Goal: Information Seeking & Learning: Learn about a topic

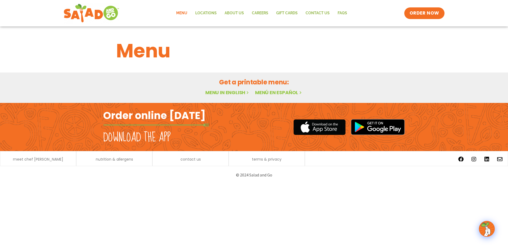
click at [227, 94] on link "Menu in English" at bounding box center [227, 92] width 44 height 7
click at [102, 160] on span "nutrition & allergens" at bounding box center [114, 160] width 37 height 4
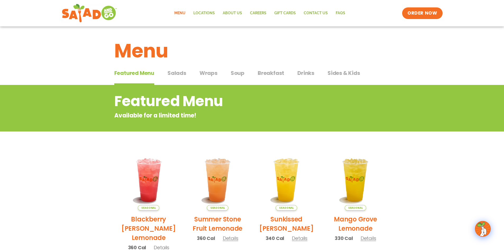
click at [266, 72] on span "Breakfast" at bounding box center [271, 73] width 26 height 8
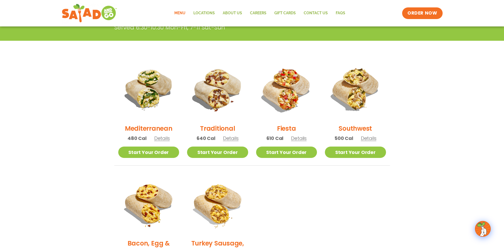
scroll to position [106, 0]
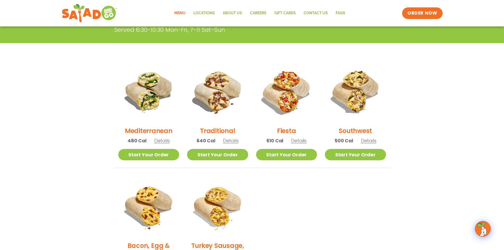
click at [160, 140] on span "Details" at bounding box center [162, 140] width 16 height 7
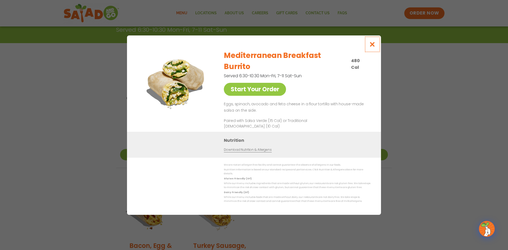
click at [371, 47] on icon "Close modal" at bounding box center [372, 45] width 7 height 6
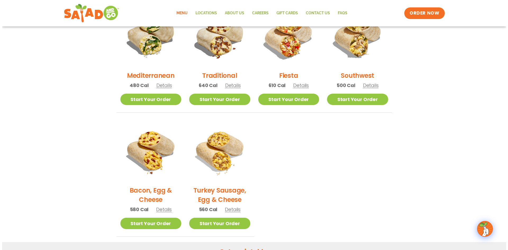
scroll to position [132, 0]
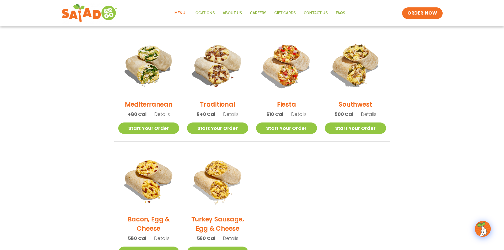
click at [367, 116] on span "Details" at bounding box center [369, 114] width 16 height 7
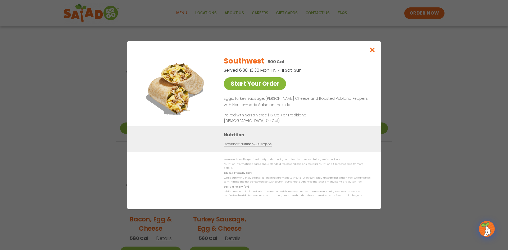
click at [254, 87] on link "Start Your Order" at bounding box center [255, 83] width 62 height 13
